Goal: Information Seeking & Learning: Understand process/instructions

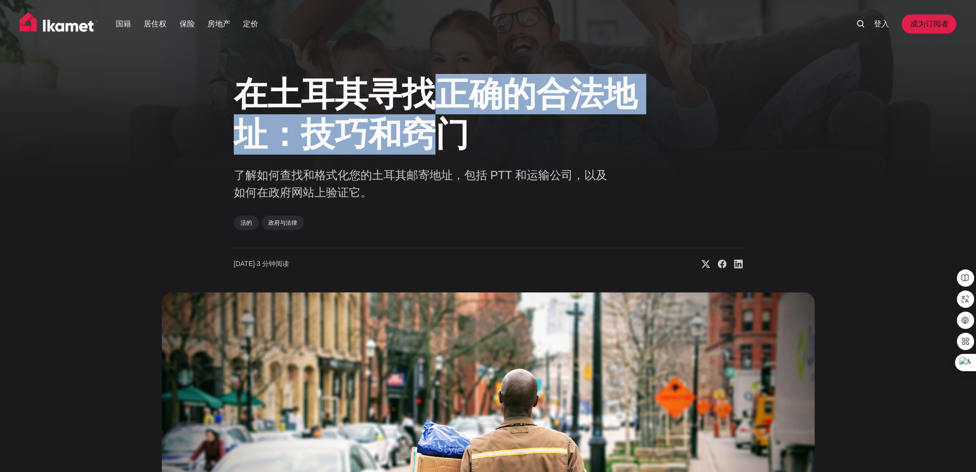
drag, startPoint x: 419, startPoint y: 91, endPoint x: 410, endPoint y: 153, distance: 62.7
click at [427, 149] on font "在土耳其寻找正确的合法地址：技巧和窍门" at bounding box center [435, 114] width 403 height 78
click at [323, 75] on font "在土耳其寻找正确的合法地址：技巧和窍门" at bounding box center [435, 114] width 403 height 78
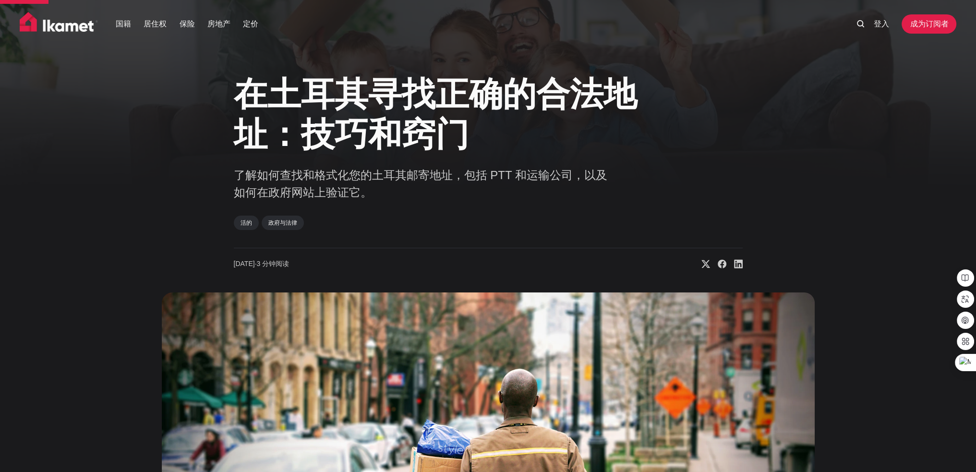
scroll to position [576, 0]
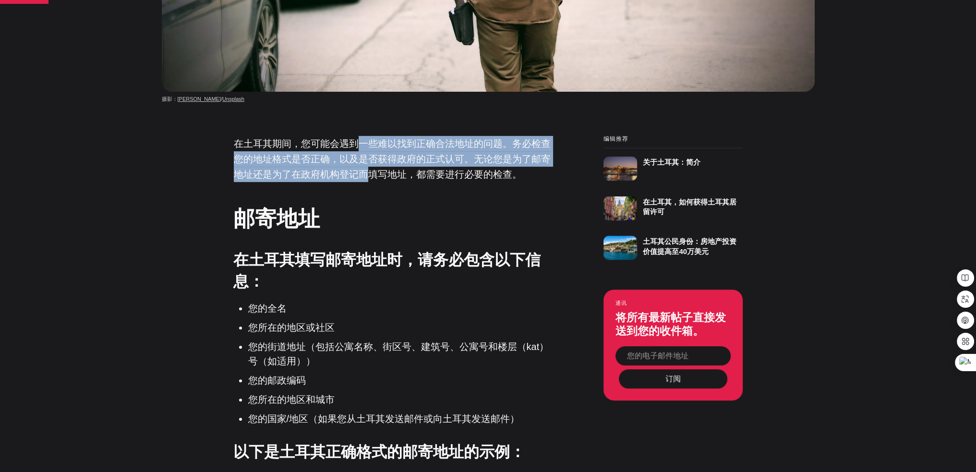
drag, startPoint x: 361, startPoint y: 136, endPoint x: 369, endPoint y: 382, distance: 245.5
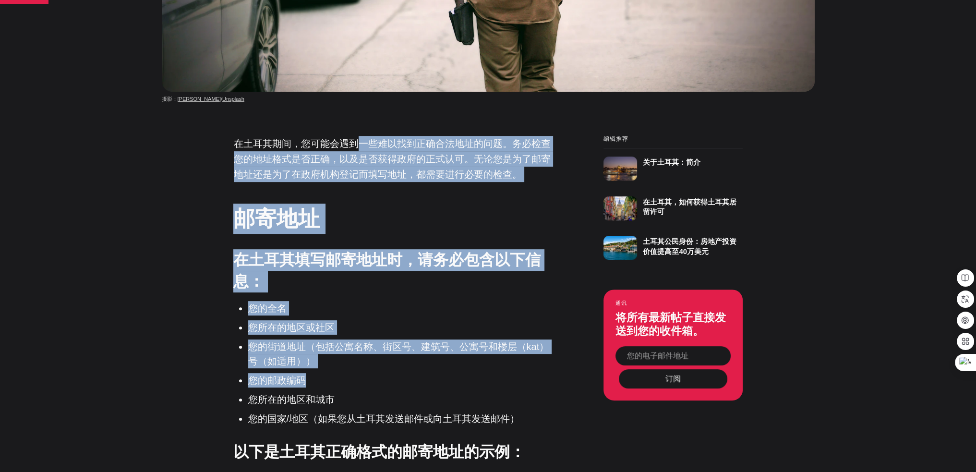
scroll to position [0, 0]
click at [393, 253] on font "在土耳其填写邮寄地址时，请务必包含以下信息：" at bounding box center [386, 270] width 307 height 39
drag, startPoint x: 379, startPoint y: 144, endPoint x: 384, endPoint y: 376, distance: 232.0
click at [433, 229] on h2 "邮寄地址" at bounding box center [394, 219] width 322 height 30
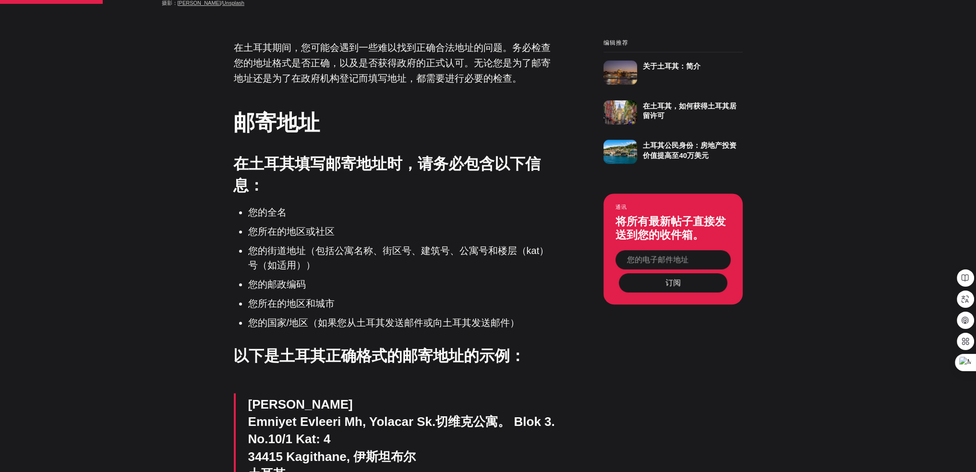
scroll to position [768, 0]
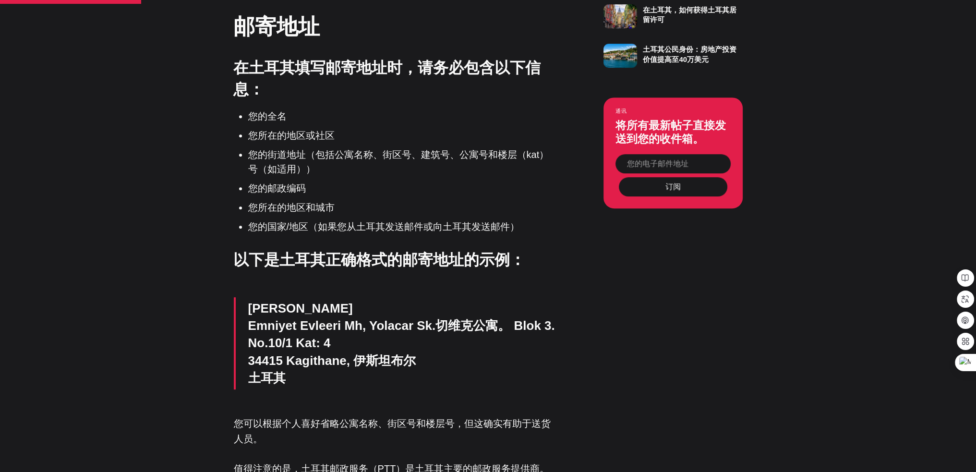
drag, startPoint x: 346, startPoint y: 264, endPoint x: 345, endPoint y: 370, distance: 106.6
click at [328, 251] on font "以下是土耳其正确格式的邮寄地址的示例：" at bounding box center [379, 259] width 292 height 17
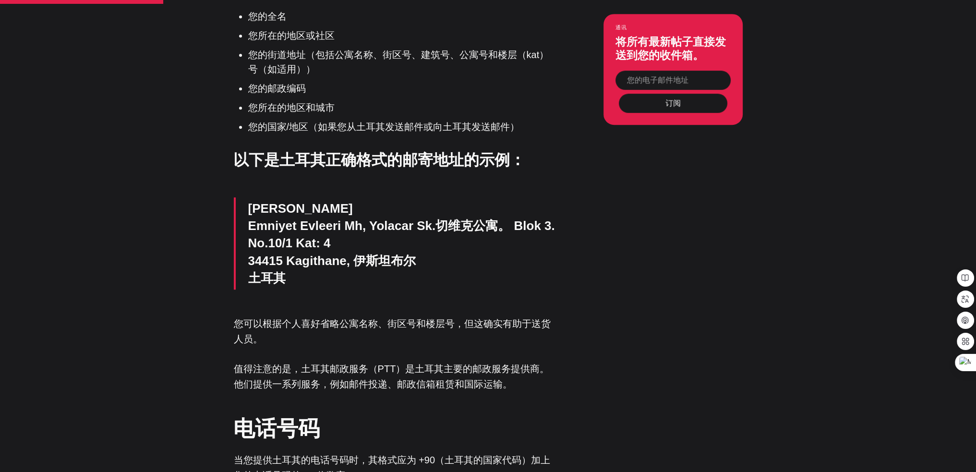
scroll to position [912, 0]
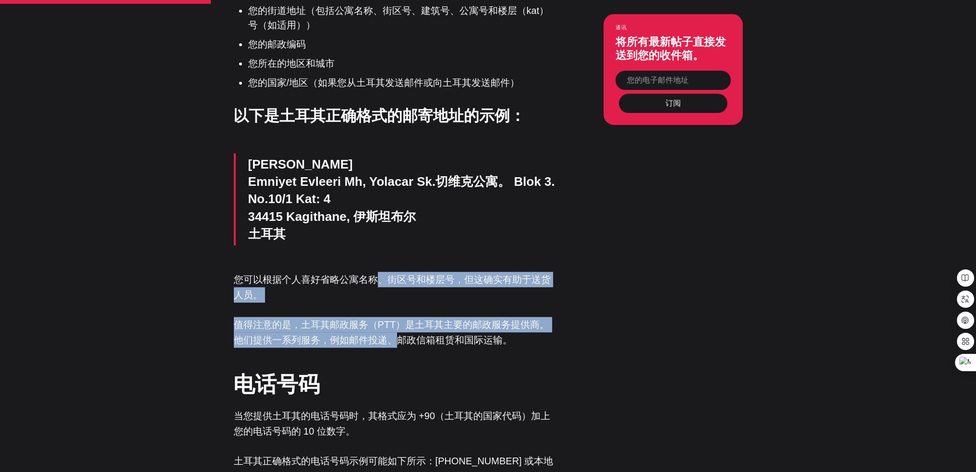
drag, startPoint x: 380, startPoint y: 278, endPoint x: 395, endPoint y: 346, distance: 69.4
click at [360, 297] on p "您可以根据个人喜好省略公寓名称、街区号和楼层号，但这确实有助于送货人员。" at bounding box center [395, 287] width 322 height 31
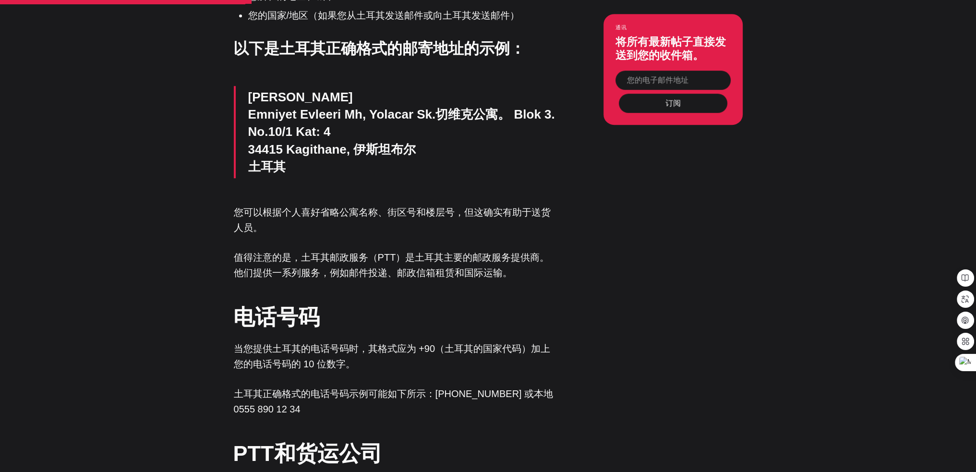
scroll to position [1009, 0]
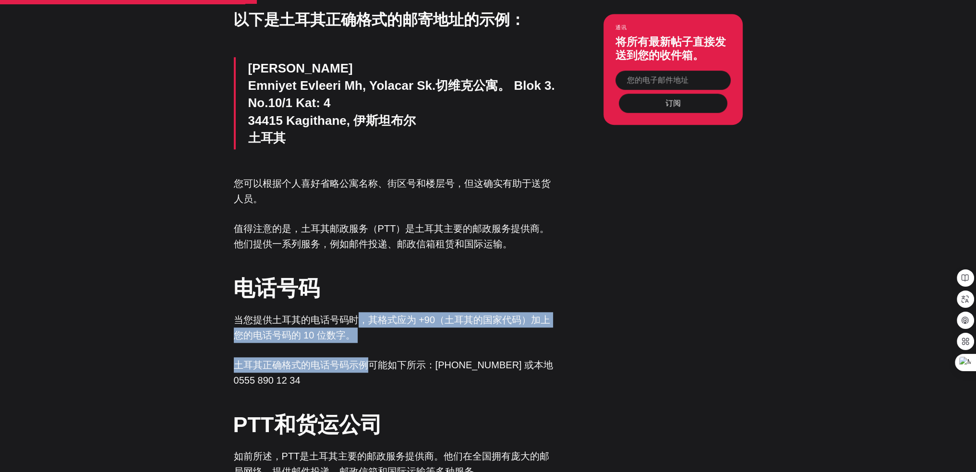
drag, startPoint x: 365, startPoint y: 315, endPoint x: 371, endPoint y: 370, distance: 56.1
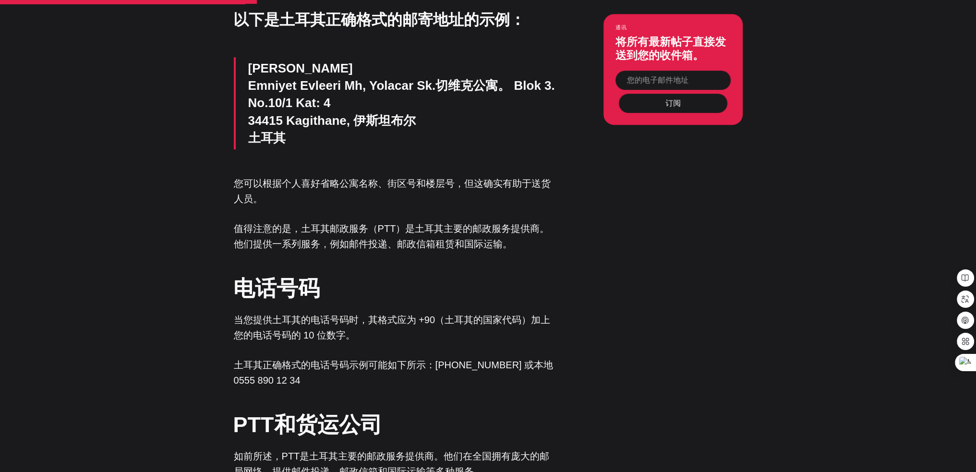
click at [340, 315] on font "当您提供土耳其的电话号码时，其格式应为 +90（土耳其的国家代码）加上您的电话号码的 10 位数字。" at bounding box center [392, 328] width 316 height 26
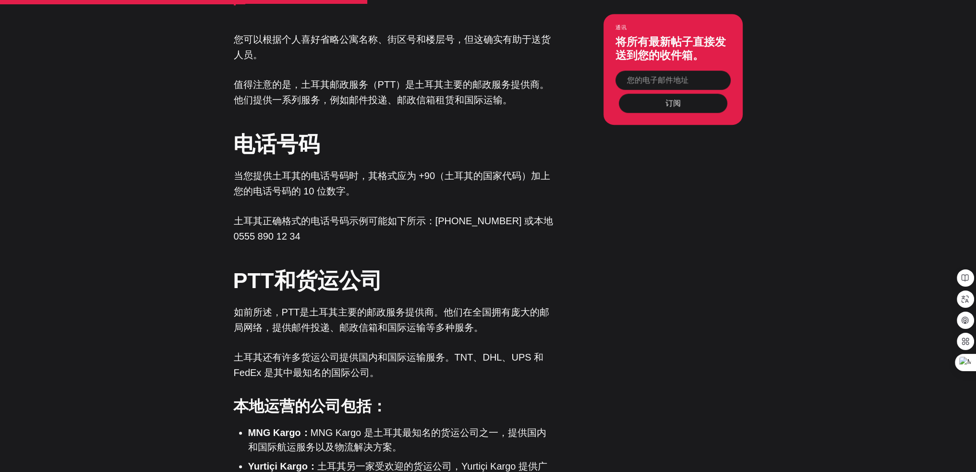
scroll to position [1297, 0]
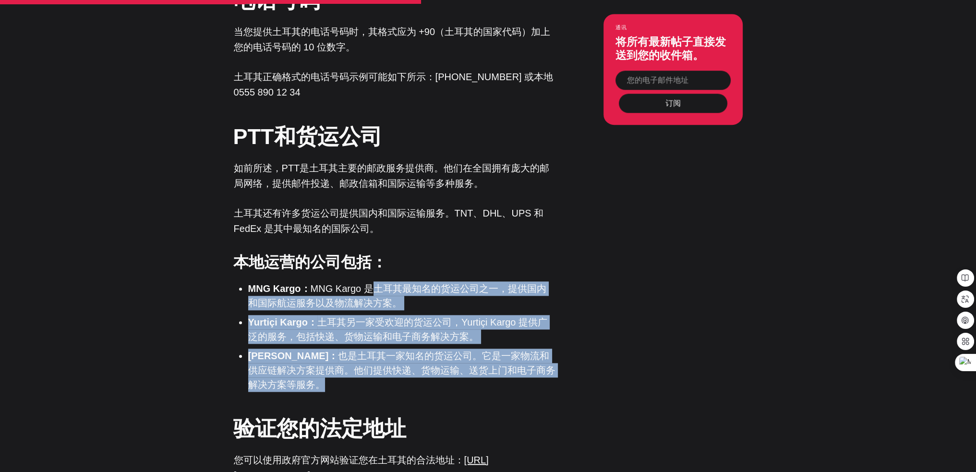
drag, startPoint x: 368, startPoint y: 284, endPoint x: 366, endPoint y: 381, distance: 97.0
click at [366, 382] on ul "MNG Kargo： MNG Kargo 是土耳其最知名的货运公司之一，提供国内和国际航运服务以及物流解决方案。 Yurtiçi Kargo： 土耳其另一家受…" at bounding box center [398, 336] width 315 height 110
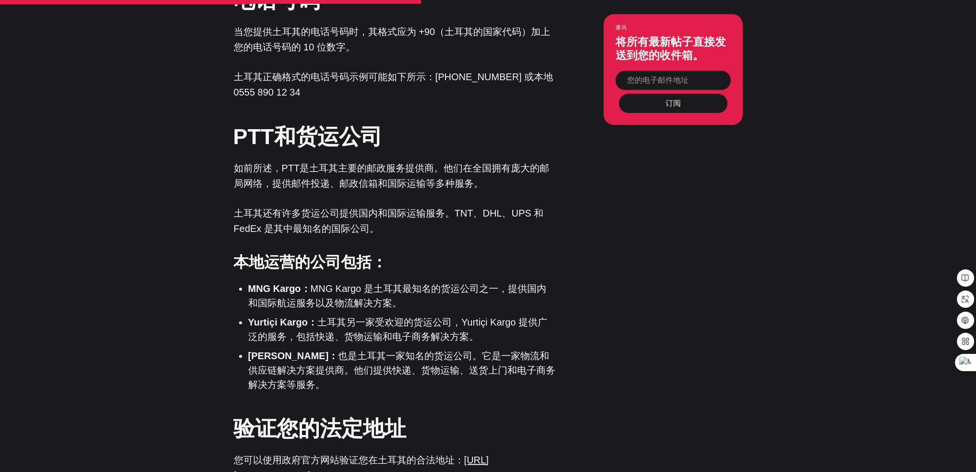
click at [332, 290] on font "MNG Kargo 是土耳其最知名的货运公司之一，提供国内和国际航运服务以及物流解决方案。" at bounding box center [397, 295] width 298 height 25
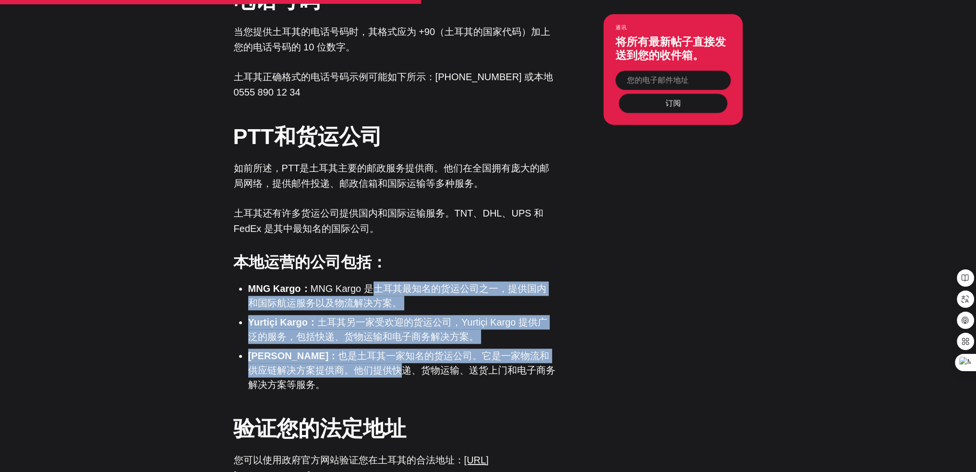
drag, startPoint x: 377, startPoint y: 329, endPoint x: 373, endPoint y: 368, distance: 39.1
click at [374, 371] on ul "MNG Kargo： MNG Kargo 是土耳其最知名的货运公司之一，提供国内和国际航运服务以及物流解决方案。 Yurtiçi Kargo： 土耳其另一家受…" at bounding box center [398, 336] width 315 height 110
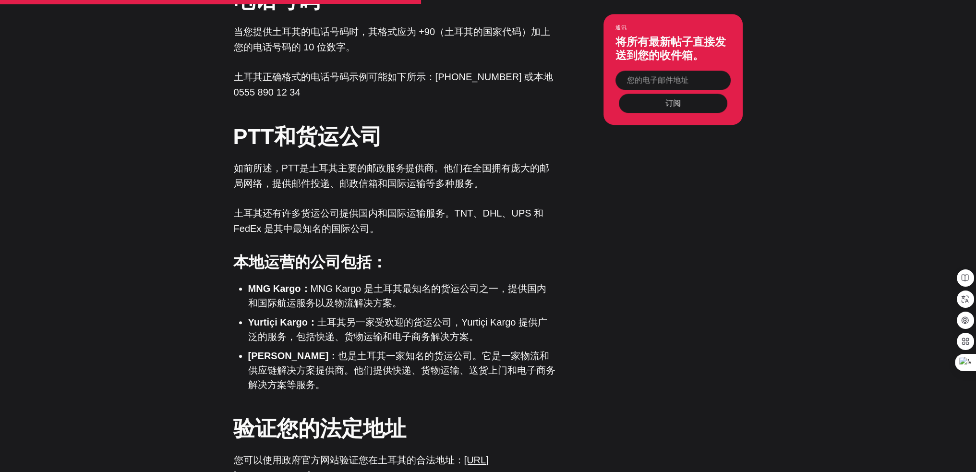
click at [353, 294] on font "MNG Kargo 是土耳其最知名的货运公司之一，提供国内和国际航运服务以及物流解决方案。" at bounding box center [397, 295] width 298 height 25
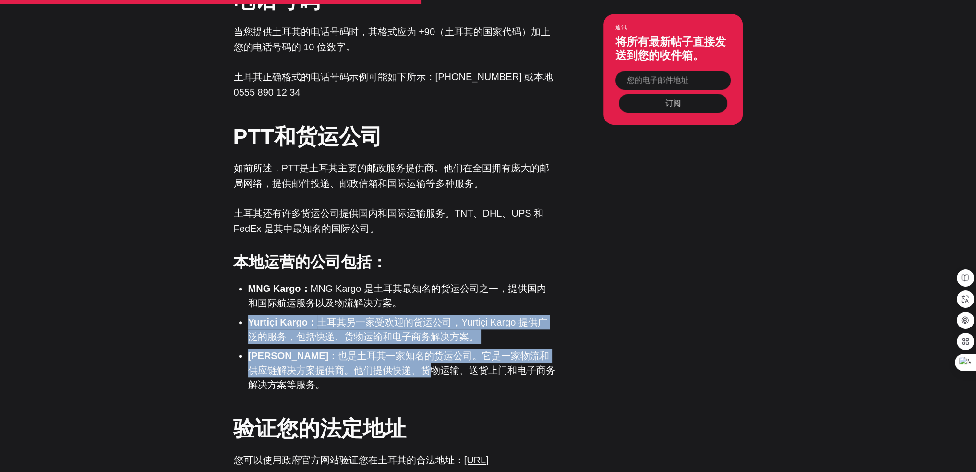
drag, startPoint x: 390, startPoint y: 297, endPoint x: 400, endPoint y: 370, distance: 74.1
click at [400, 370] on ul "MNG Kargo： MNG Kargo 是土耳其最知名的货运公司之一，提供国内和国际航运服务以及物流解决方案。 Yurtiçi Kargo： 土耳其另一家受…" at bounding box center [398, 336] width 315 height 110
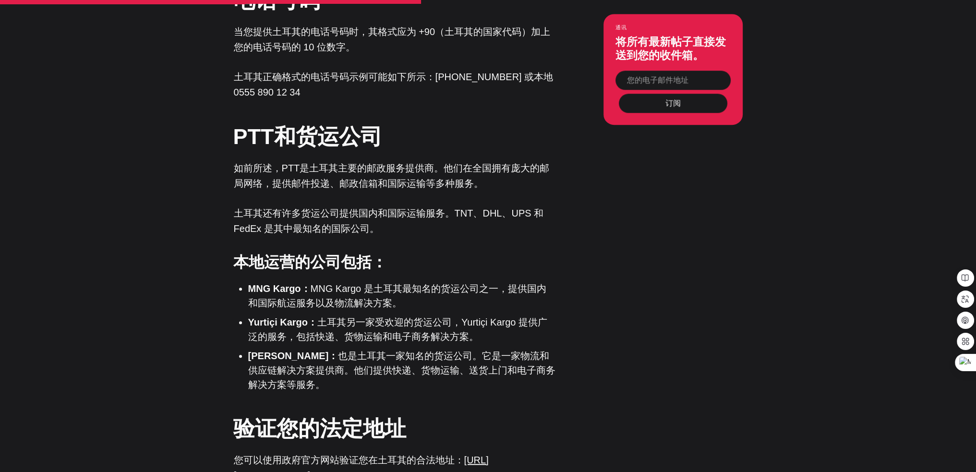
click at [360, 286] on font "MNG Kargo 是土耳其最知名的货运公司之一，提供国内和国际航运服务以及物流解决方案。" at bounding box center [397, 295] width 298 height 25
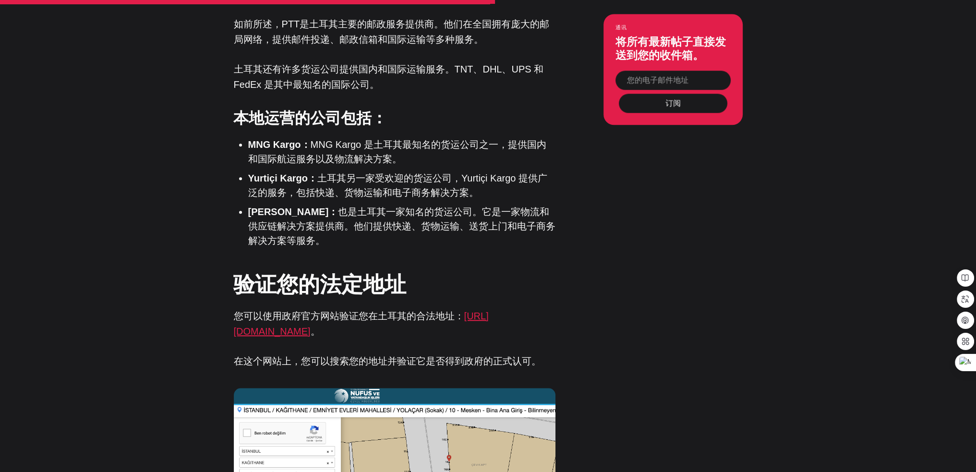
drag, startPoint x: 334, startPoint y: 313, endPoint x: 334, endPoint y: 336, distance: 23.1
click at [334, 336] on p "您可以使用政府官方网站验证您在土耳其的合法地址： [URL][DOMAIN_NAME] 。" at bounding box center [395, 323] width 322 height 31
click at [549, 293] on h2 "验证您的法定地址" at bounding box center [394, 284] width 322 height 30
click at [502, 262] on div "在土耳其期间，您可能会遇到一些难以找到正确合法地址的问题。务必检查您的地址格式是否正确，以及是否获得政府的正式认可。无论您是为了邮寄地址还是为了在政府机构登记…" at bounding box center [395, 222] width 322 height 1902
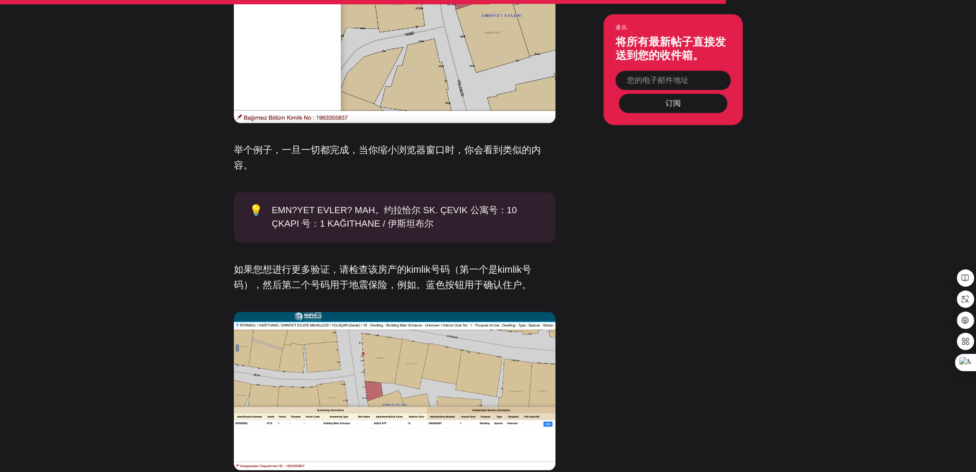
scroll to position [1969, 0]
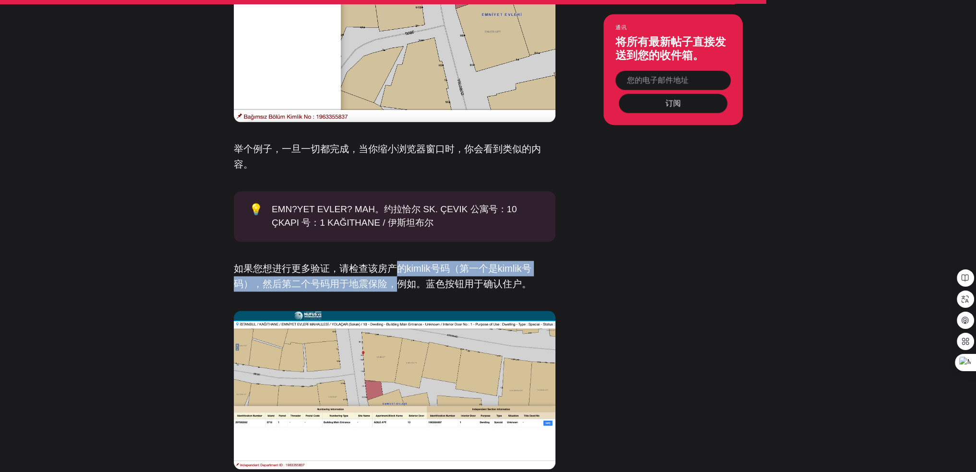
drag, startPoint x: 392, startPoint y: 268, endPoint x: 392, endPoint y: 281, distance: 13.0
click at [392, 281] on font "如果您想进行更多验证，请检查该房产的kimlik号码（第一个是kimlik号码），然后第二个号码用于地震保险，例如。蓝色按钮用于确认住户。" at bounding box center [383, 276] width 298 height 26
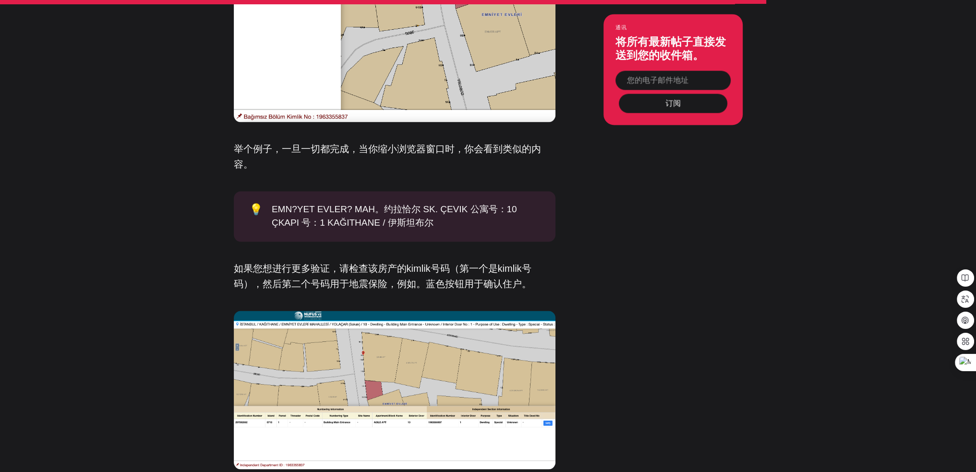
click at [336, 266] on font "如果您想进行更多验证，请检查该房产的kimlik号码（第一个是kimlik号码），然后第二个号码用于地震保险，例如。蓝色按钮用于确认住户。" at bounding box center [383, 276] width 298 height 26
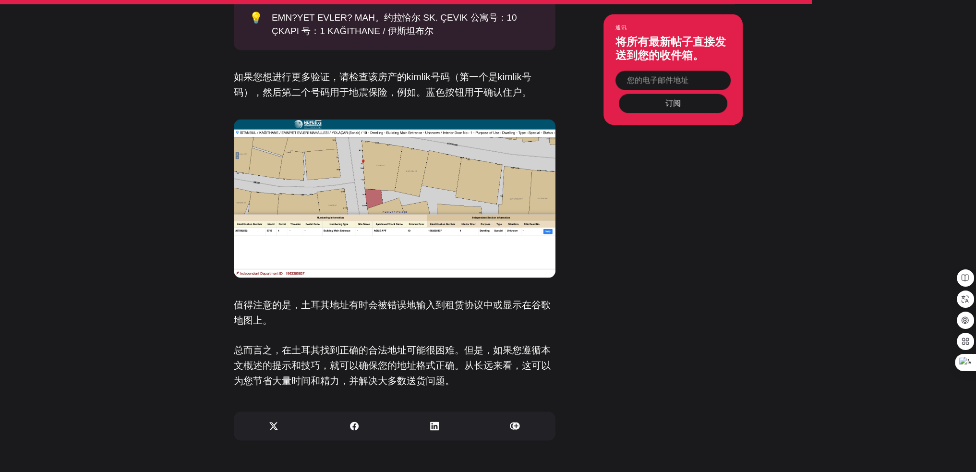
scroll to position [2161, 0]
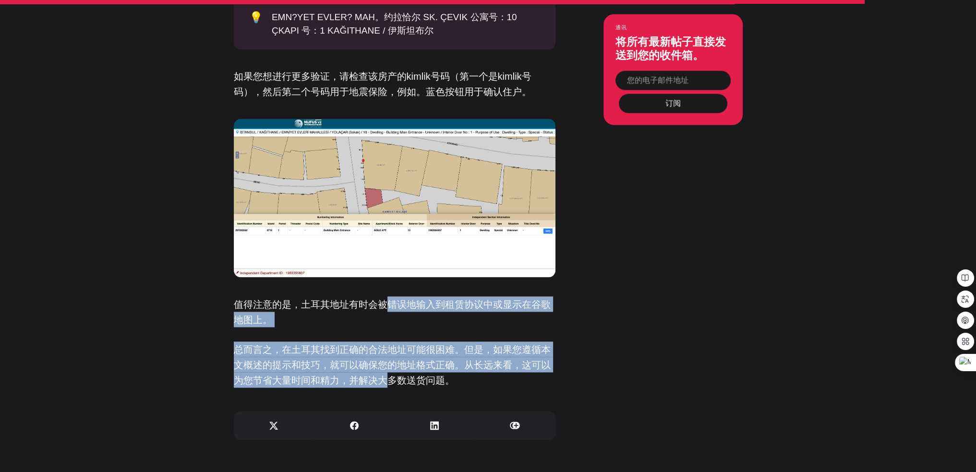
drag, startPoint x: 388, startPoint y: 302, endPoint x: 385, endPoint y: 381, distance: 79.8
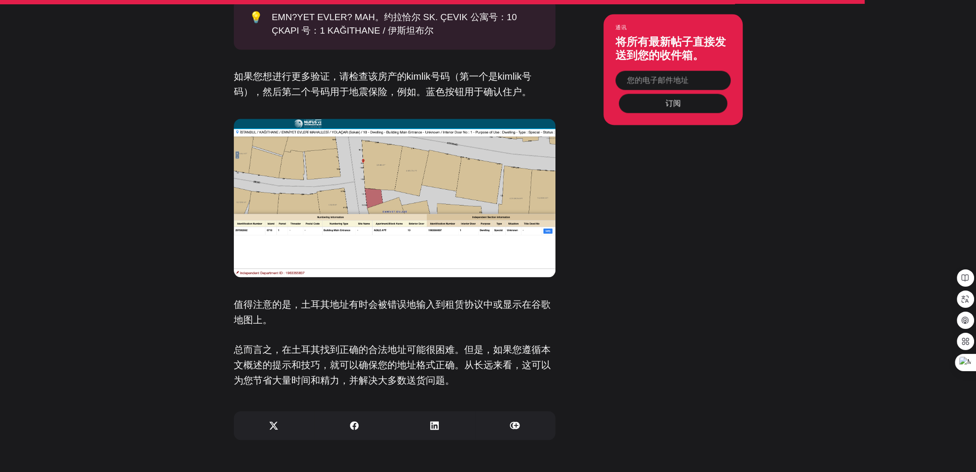
click at [375, 310] on p "值得注意的是，土耳其地址有时会被错误地输入到租赁协议中或显示在谷歌地图上。" at bounding box center [395, 311] width 322 height 31
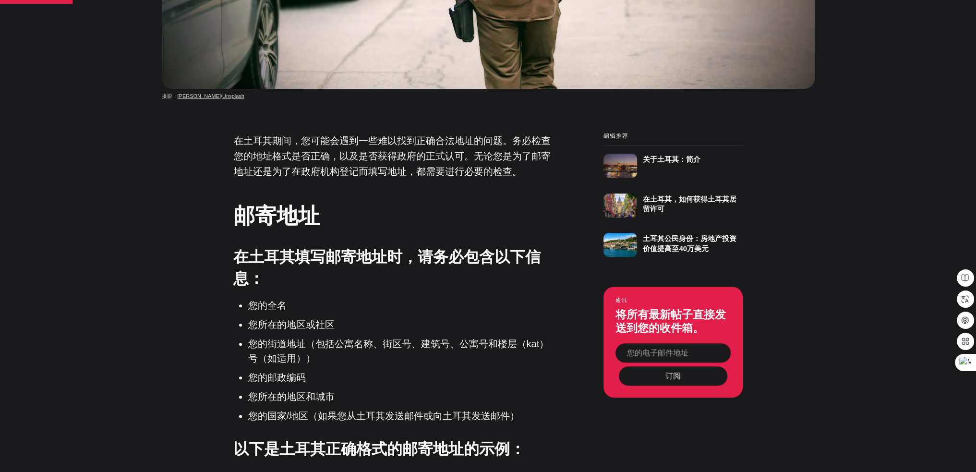
scroll to position [624, 0]
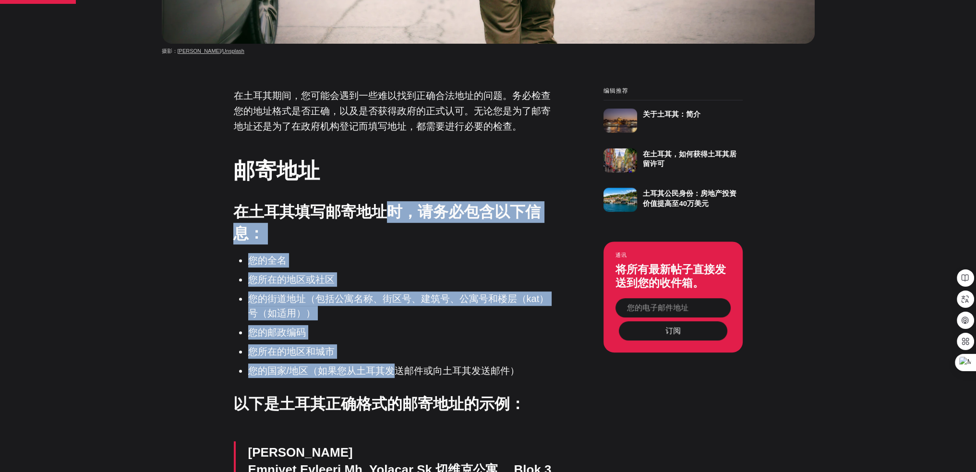
drag, startPoint x: 386, startPoint y: 213, endPoint x: 392, endPoint y: 369, distance: 156.7
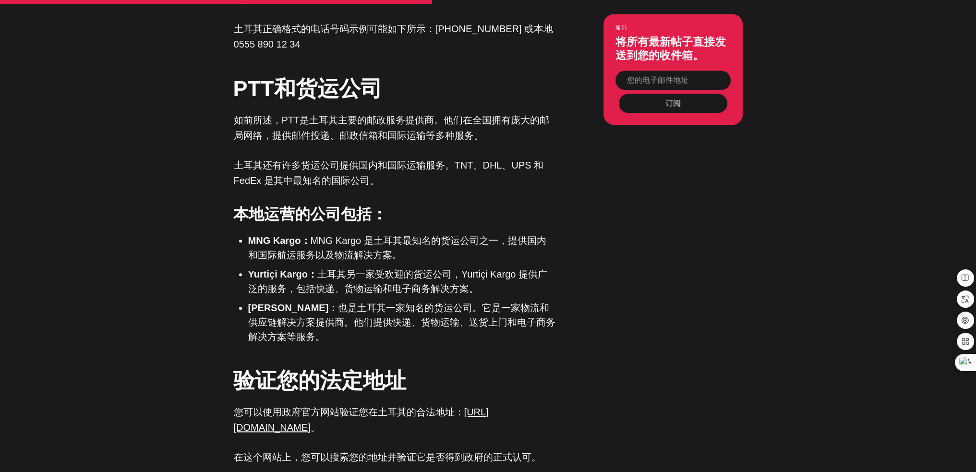
scroll to position [1201, 0]
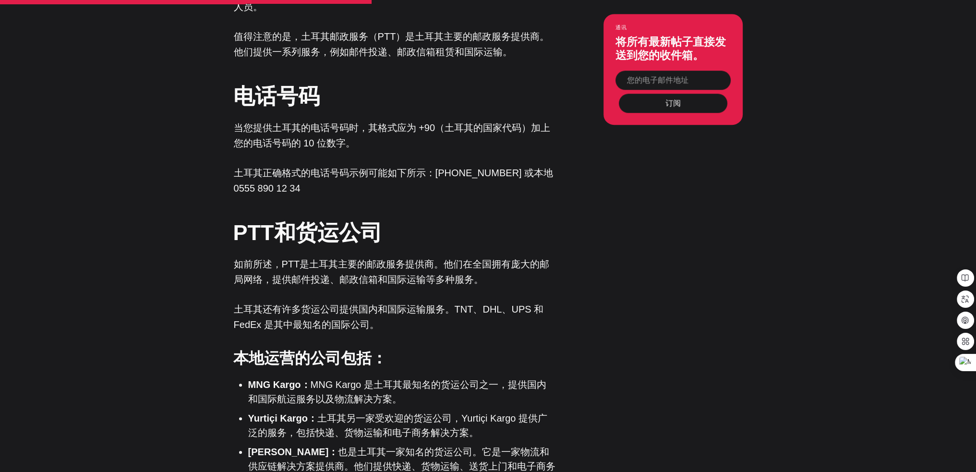
drag, startPoint x: 296, startPoint y: 172, endPoint x: 308, endPoint y: 185, distance: 17.7
click at [303, 185] on p "土耳其正确格式的电话号码示例可能如下所示：[PHONE_NUMBER] 或本地 0555 890 12 34" at bounding box center [395, 180] width 322 height 31
click at [438, 215] on div "在土耳其期间，您可能会遇到一些难以找到正确合法地址的问题。务必检查您的地址格式是否正确，以及是否获得政府的正式认可。无论您是为了邮寄地址还是为了在政府机构登记…" at bounding box center [395, 463] width 322 height 1902
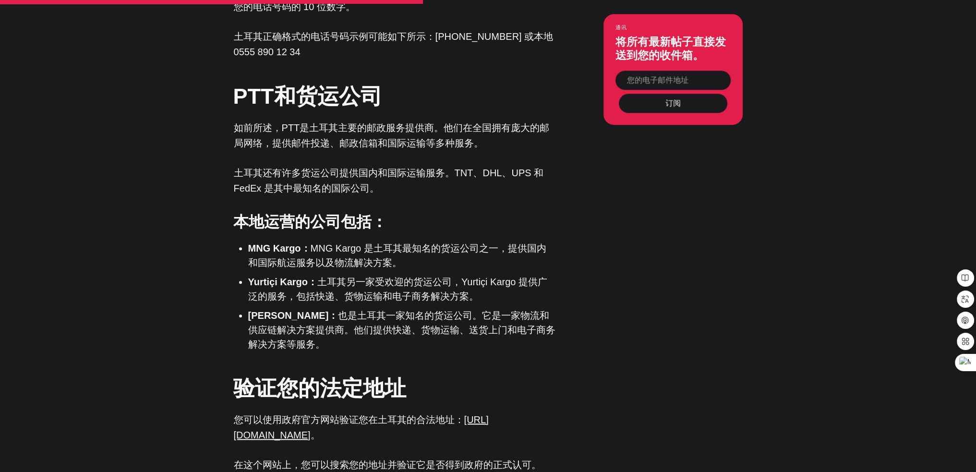
scroll to position [1345, 0]
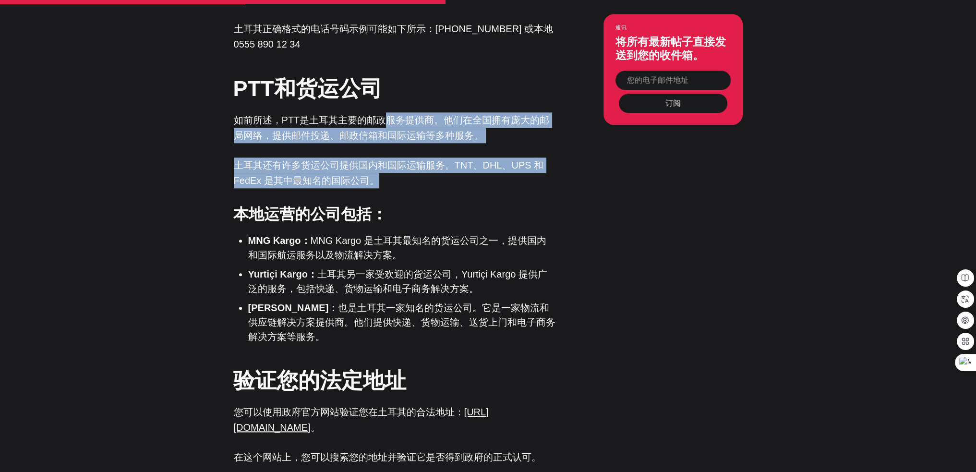
drag, startPoint x: 379, startPoint y: 123, endPoint x: 378, endPoint y: 178, distance: 54.3
click at [378, 178] on div "在土耳其期间，您可能会遇到一些难以找到正确合法地址的问题。务必检查您的地址格式是否正确，以及是否获得政府的正式认可。无论您是为了邮寄地址还是为了在政府机构登记…" at bounding box center [395, 318] width 322 height 1902
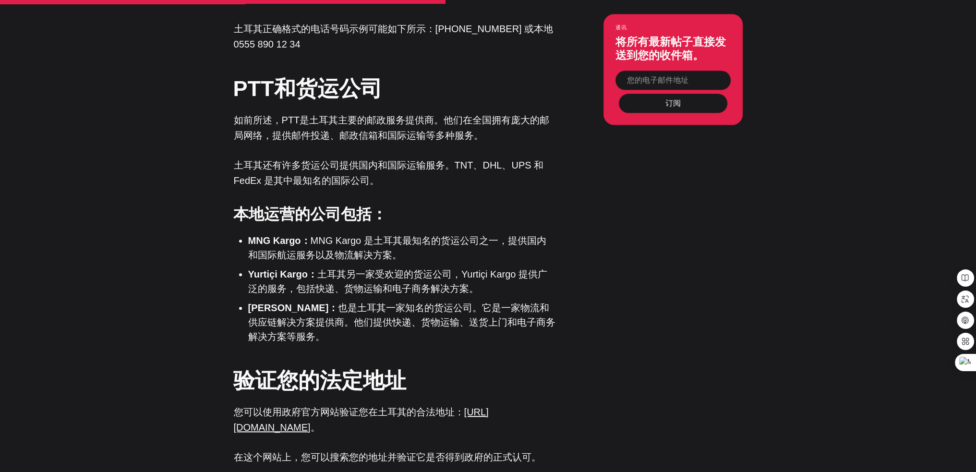
click at [386, 249] on font "MNG Kargo 是土耳其最知名的货运公司之一，提供国内和国际航运服务以及物流解决方案。" at bounding box center [397, 247] width 298 height 25
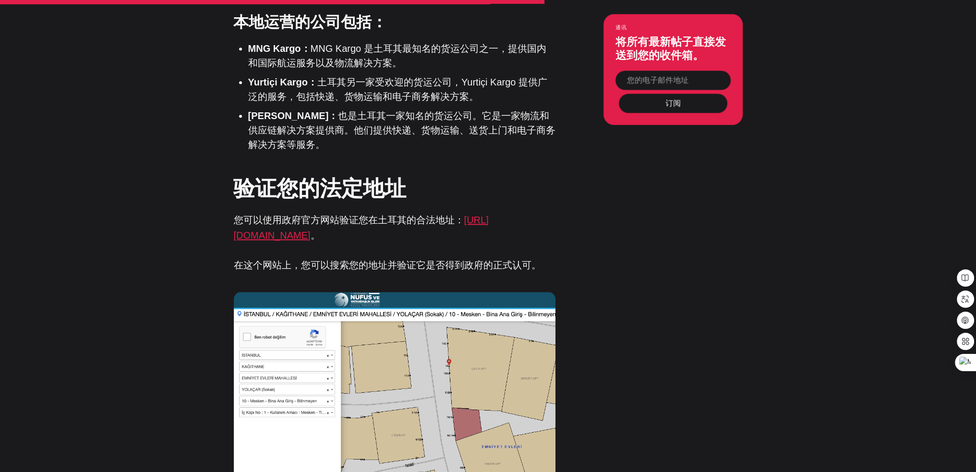
click at [386, 240] on font "[URL][DOMAIN_NAME]" at bounding box center [361, 228] width 255 height 26
click at [392, 236] on font "[URL][DOMAIN_NAME]" at bounding box center [361, 228] width 255 height 26
